Goal: Task Accomplishment & Management: Use online tool/utility

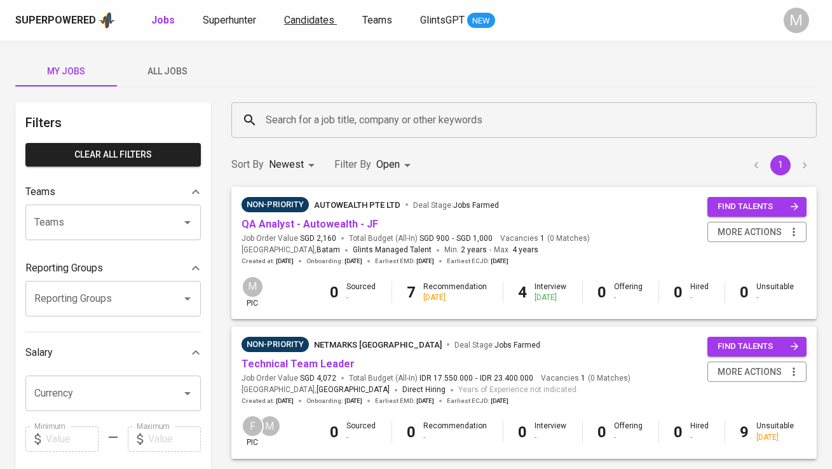
click at [303, 21] on span "Candidates" at bounding box center [309, 20] width 50 height 12
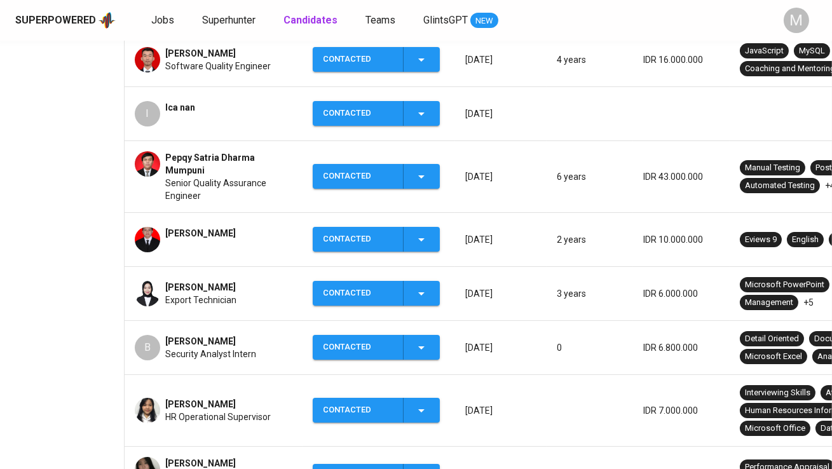
scroll to position [282, 0]
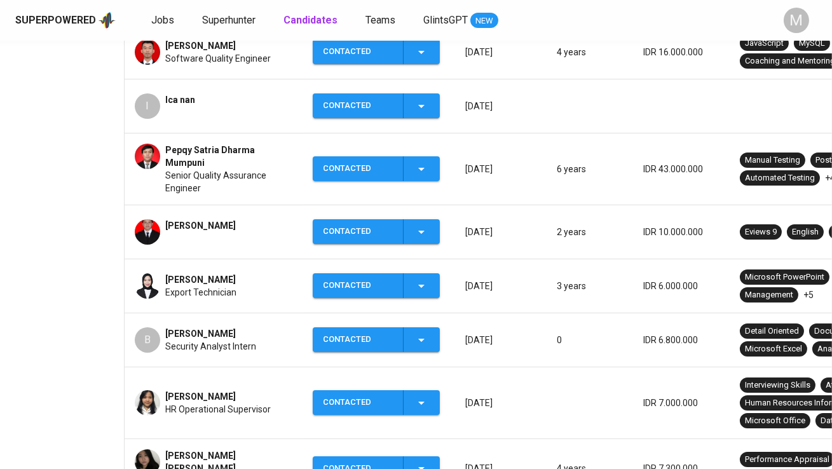
click at [230, 273] on span "[PERSON_NAME]" at bounding box center [200, 279] width 71 height 13
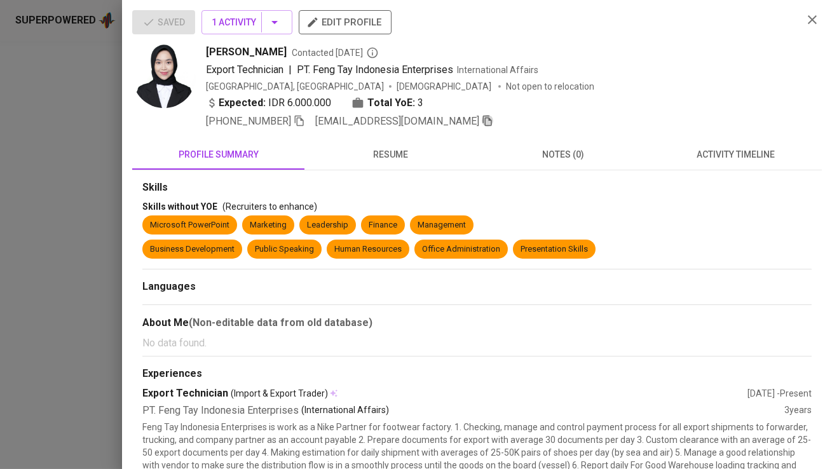
click at [483, 125] on icon "button" at bounding box center [487, 121] width 9 height 11
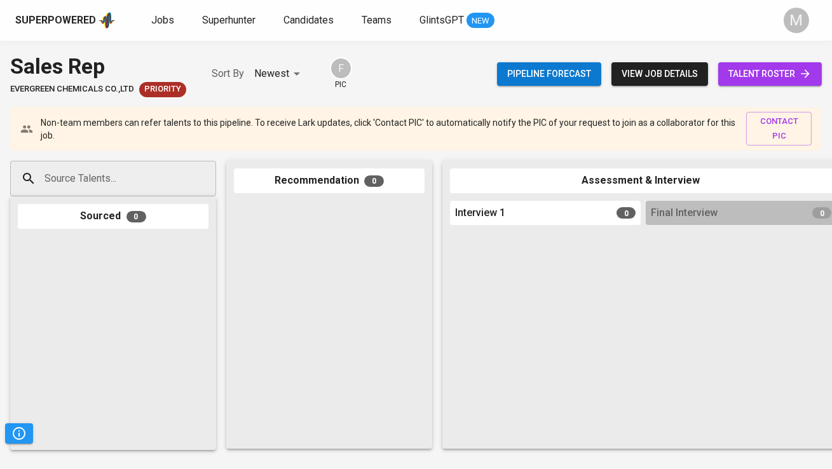
click at [159, 180] on input "Source Talents..." at bounding box center [108, 179] width 134 height 24
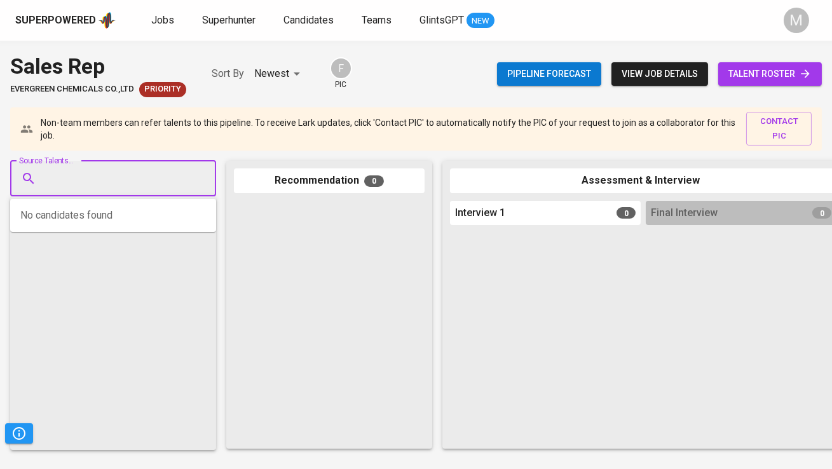
paste input "[EMAIL_ADDRESS][DOMAIN_NAME]"
type input "[EMAIL_ADDRESS][DOMAIN_NAME]"
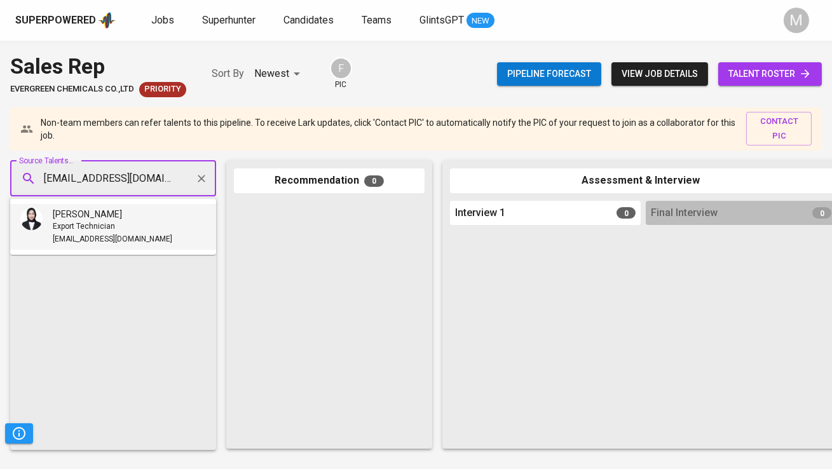
click at [141, 228] on li "Genna Ayu Maghfira Export Technician gennaayu@gmail.com" at bounding box center [113, 227] width 206 height 46
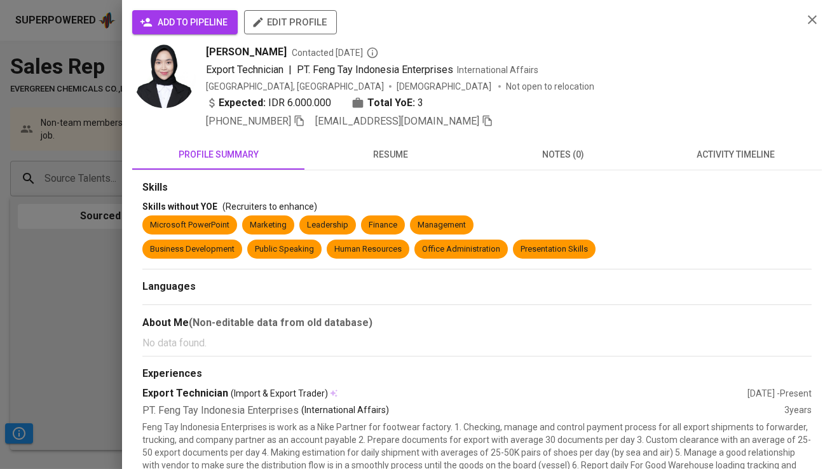
click at [179, 23] on span "add to pipeline" at bounding box center [184, 23] width 85 height 16
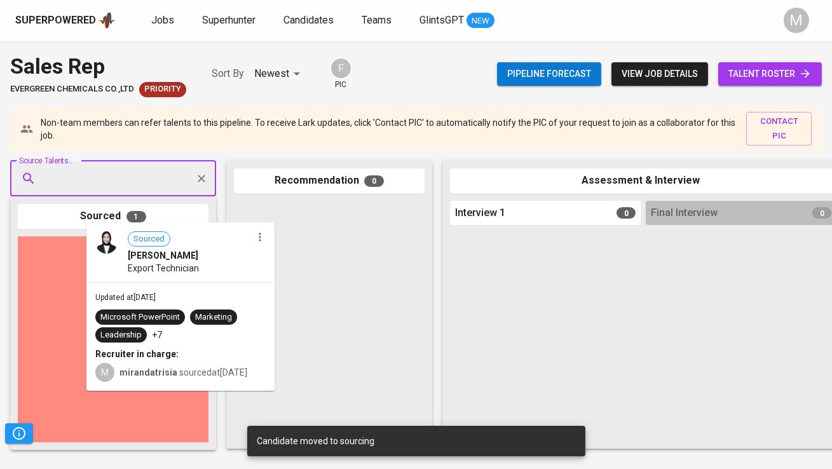
drag, startPoint x: 124, startPoint y: 299, endPoint x: 308, endPoint y: 270, distance: 186.0
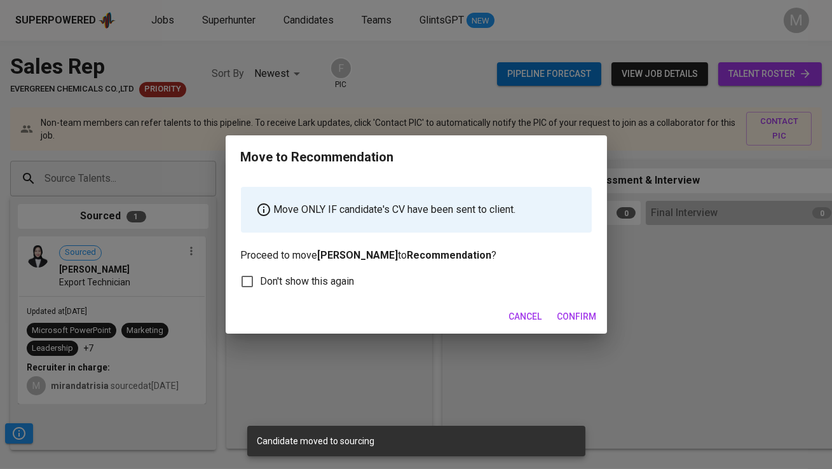
click at [582, 313] on span "Confirm" at bounding box center [577, 317] width 39 height 16
